Goal: Find specific page/section: Find specific page/section

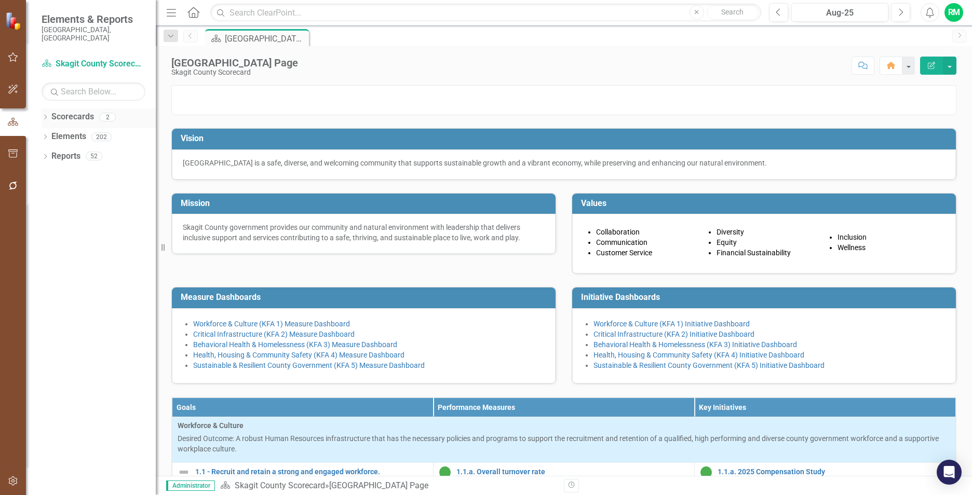
click at [79, 111] on link "Scorecards" at bounding box center [72, 117] width 43 height 12
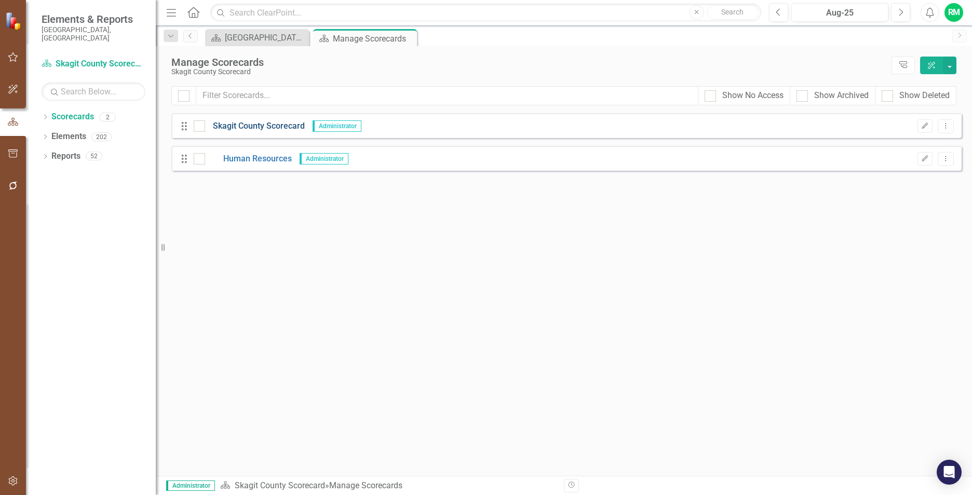
click at [289, 124] on link "Skagit County Scorecard" at bounding box center [255, 126] width 100 height 12
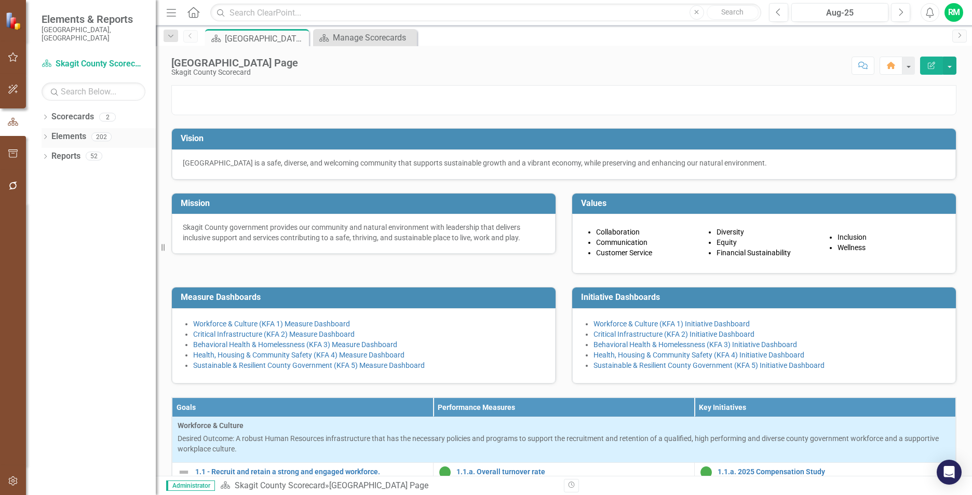
click at [64, 131] on link "Elements" at bounding box center [68, 137] width 35 height 12
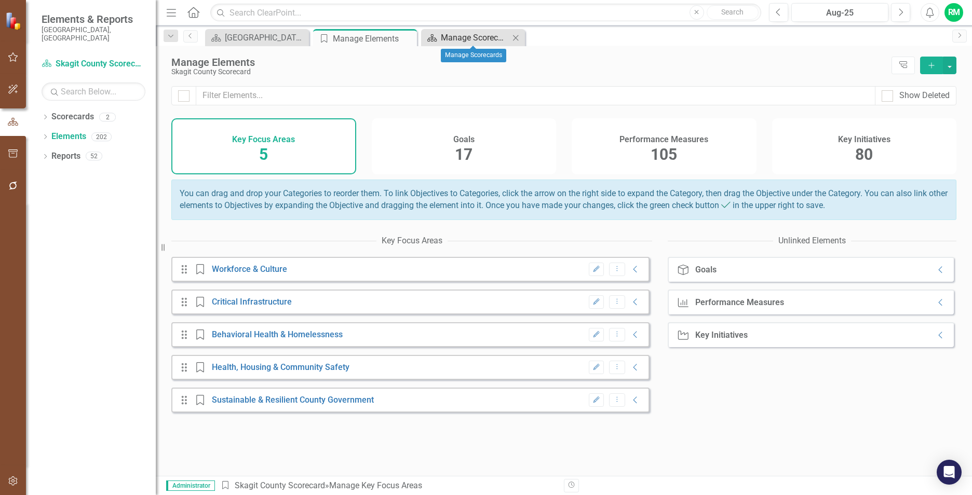
click at [474, 33] on div "Manage Scorecards" at bounding box center [475, 37] width 69 height 13
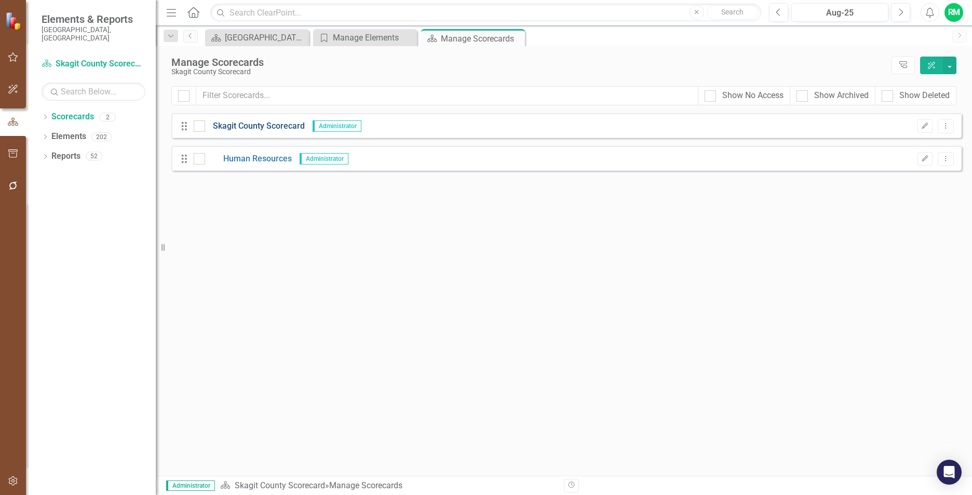
click at [274, 124] on link "Skagit County Scorecard" at bounding box center [255, 126] width 100 height 12
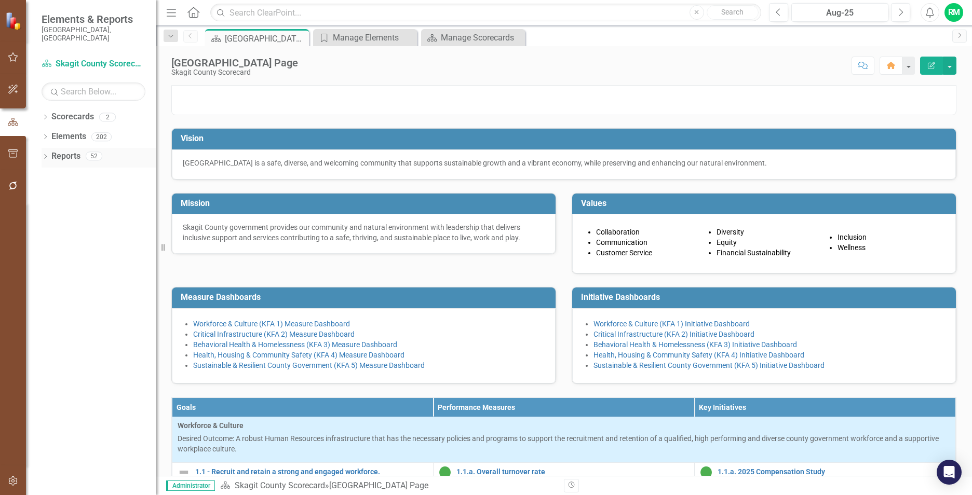
click at [71, 151] on link "Reports" at bounding box center [65, 157] width 29 height 12
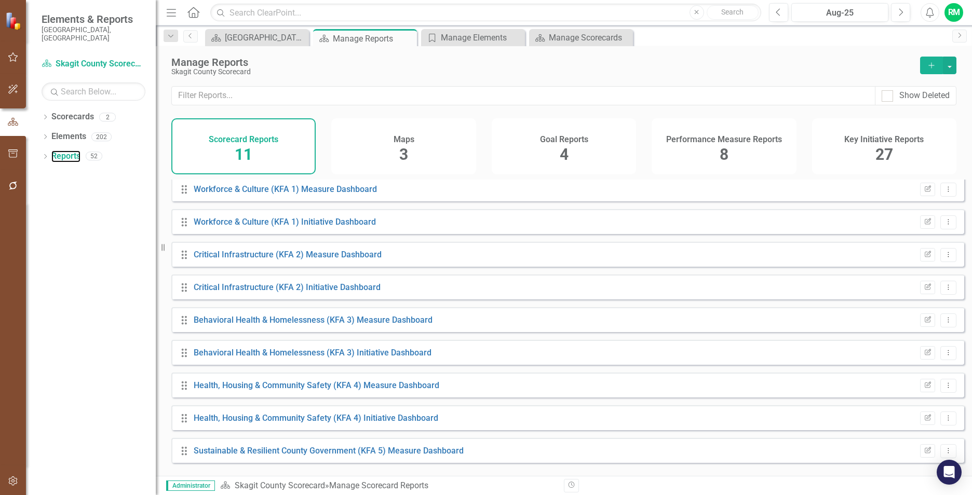
scroll to position [71, 0]
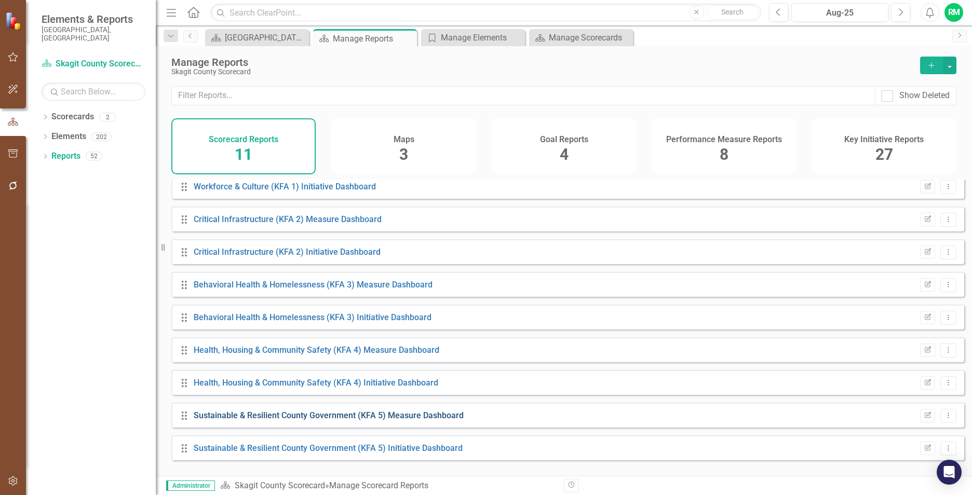
click at [425, 420] on link "Sustainable & Resilient County Government (KFA 5) Measure Dashboard" at bounding box center [329, 416] width 270 height 10
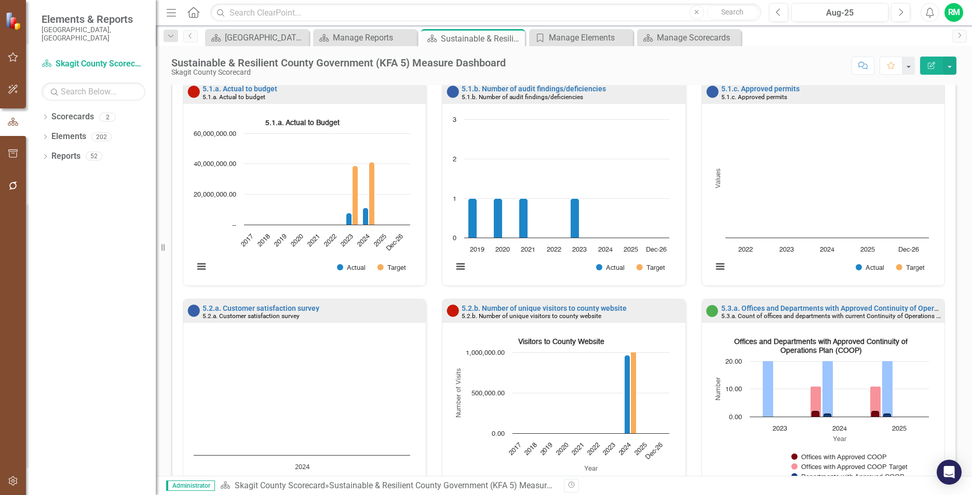
scroll to position [1, 0]
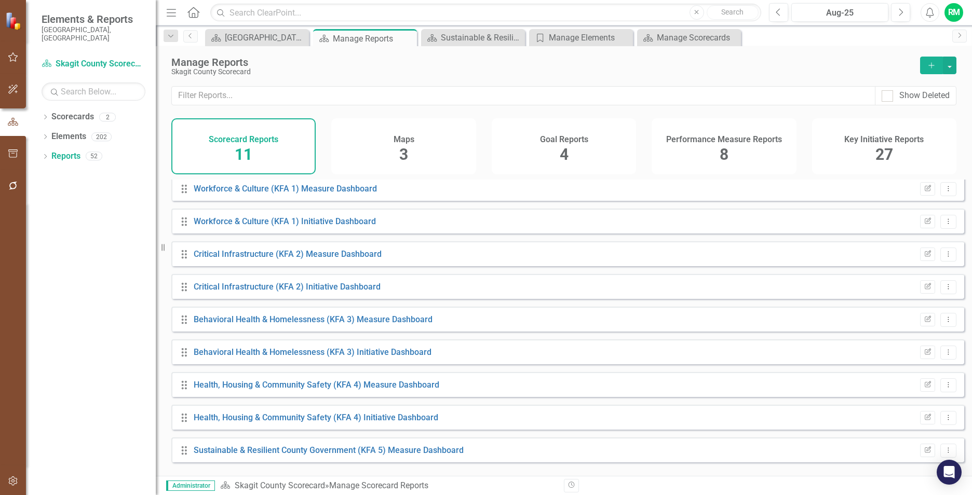
scroll to position [71, 0]
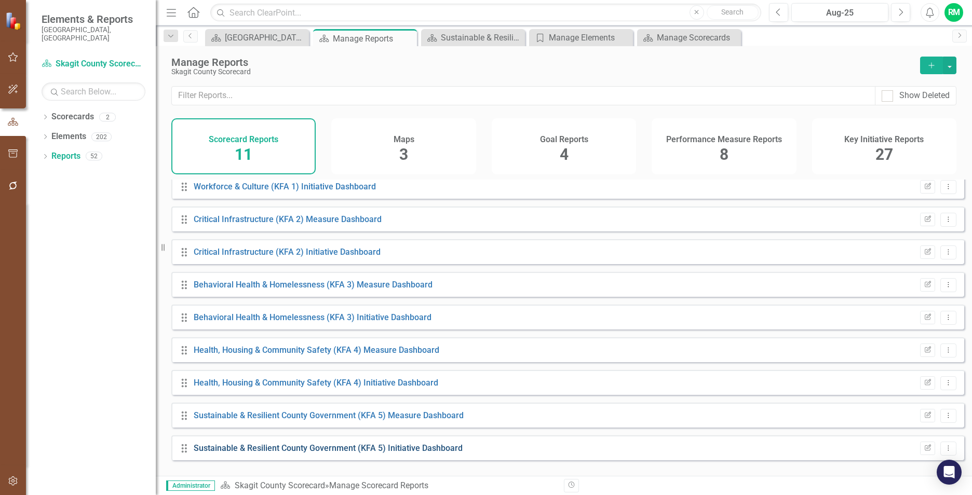
click at [411, 453] on link "Sustainable & Resilient County Government (KFA 5) Initiative Dashboard" at bounding box center [328, 448] width 269 height 10
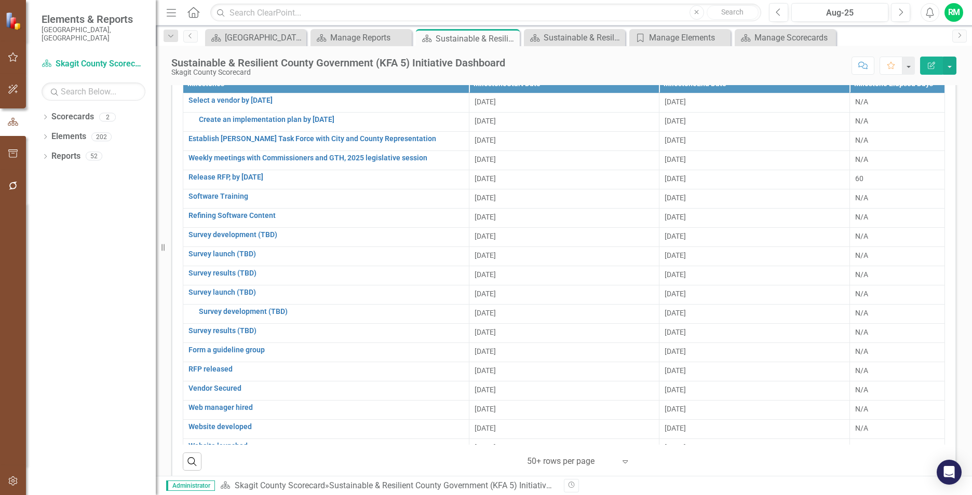
click at [130, 268] on div "Dropdown Scorecards 2 Dropdown Skagit County Scorecard Human Resources Dropdown…" at bounding box center [91, 301] width 130 height 387
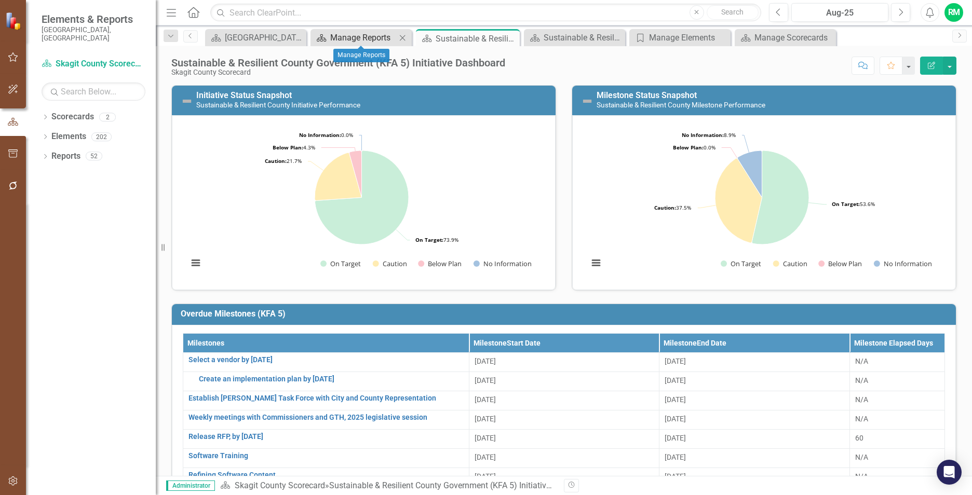
click at [371, 38] on div "Manage Reports" at bounding box center [363, 37] width 66 height 13
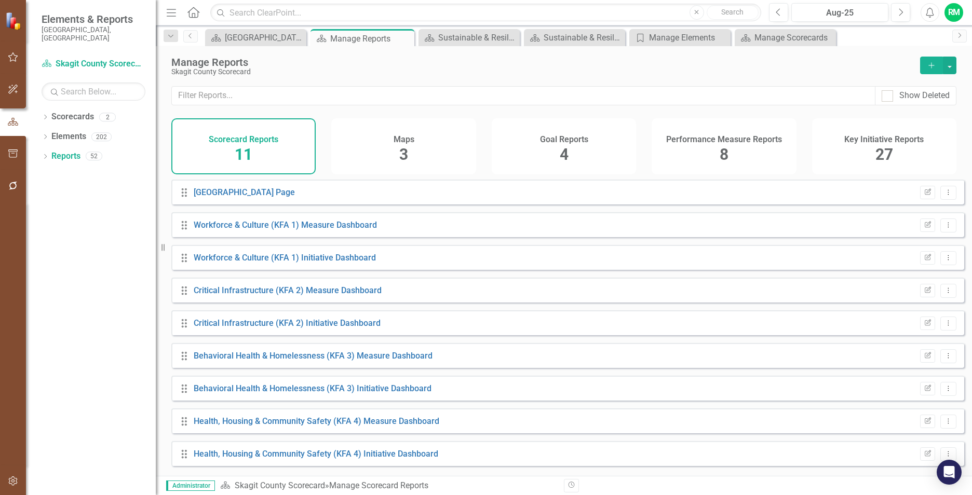
click at [727, 154] on span "8" at bounding box center [724, 154] width 9 height 18
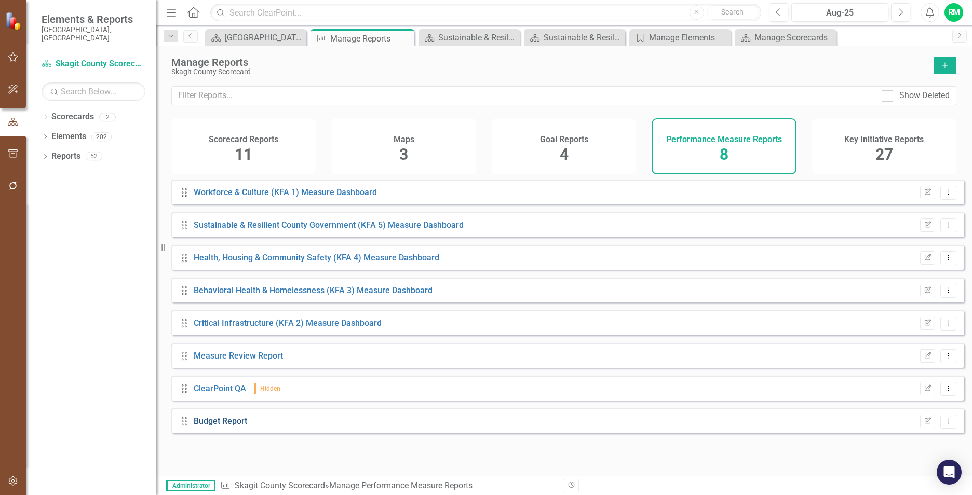
click at [234, 426] on link "Budget Report" at bounding box center [220, 421] width 53 height 10
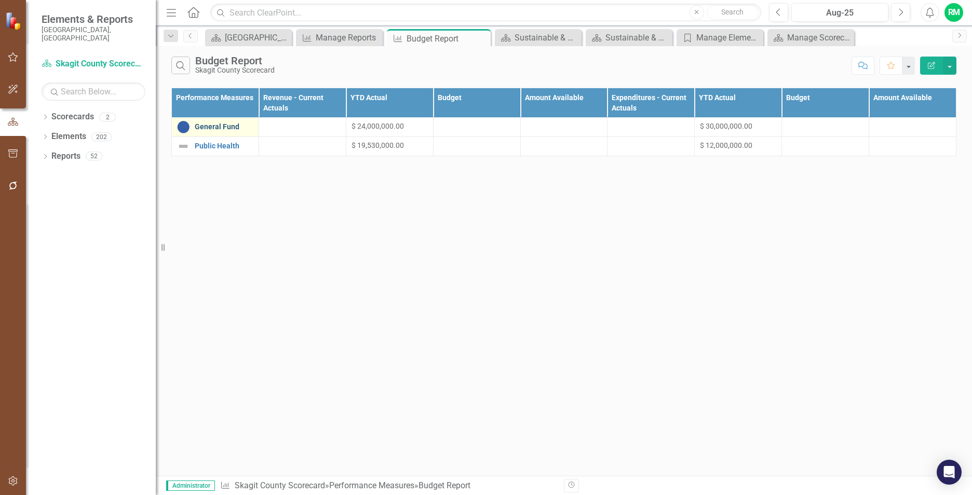
click at [220, 126] on link "General Fund" at bounding box center [224, 127] width 59 height 8
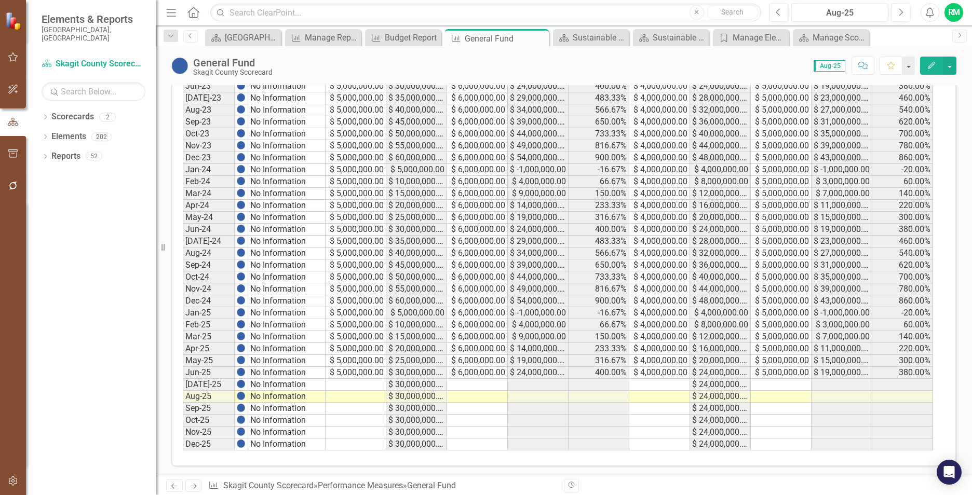
scroll to position [442, 0]
click at [115, 223] on div "Dropdown Scorecards 2 Dropdown Skagit County Scorecard Human Resources Dropdown…" at bounding box center [91, 301] width 130 height 387
click at [100, 85] on input "text" at bounding box center [94, 92] width 104 height 18
click at [340, 13] on input "text" at bounding box center [485, 13] width 551 height 18
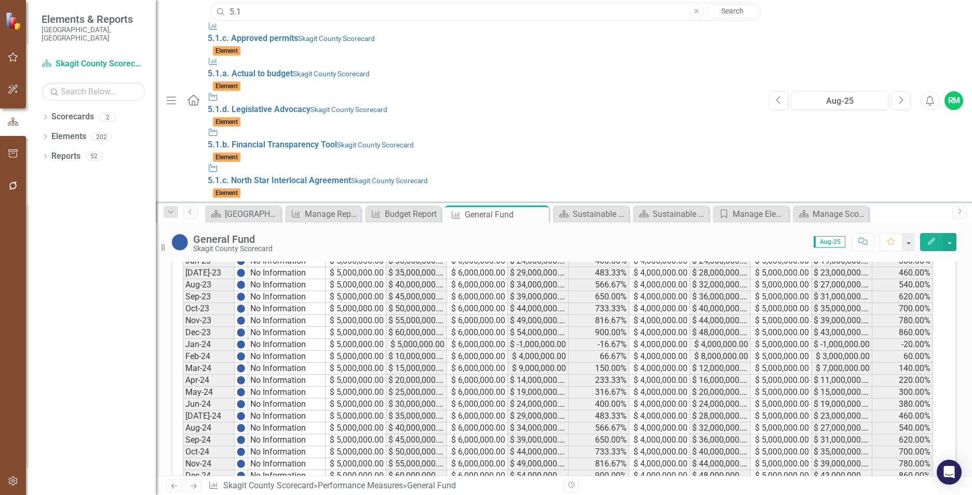
type input "5.1"
click at [208, 69] on span "5.1 .a. Actual to budget" at bounding box center [250, 74] width 85 height 10
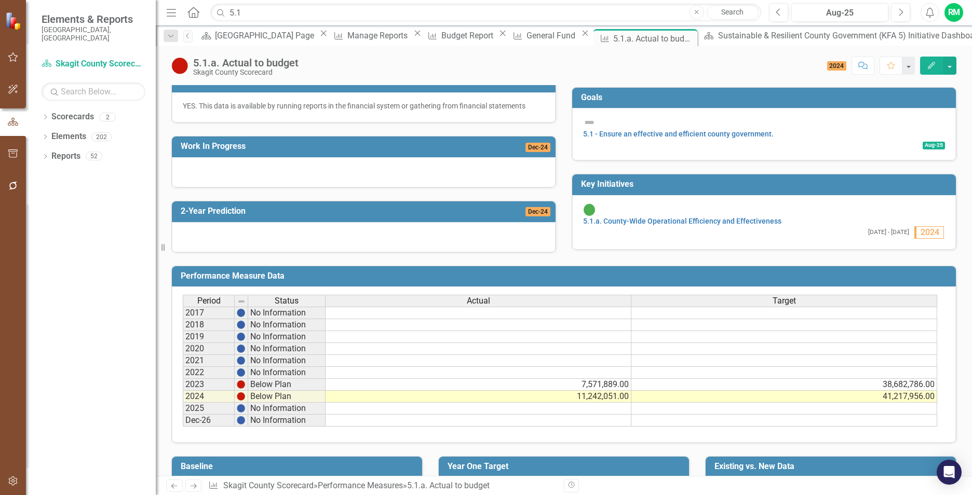
scroll to position [259, 0]
